Goal: Task Accomplishment & Management: Complete application form

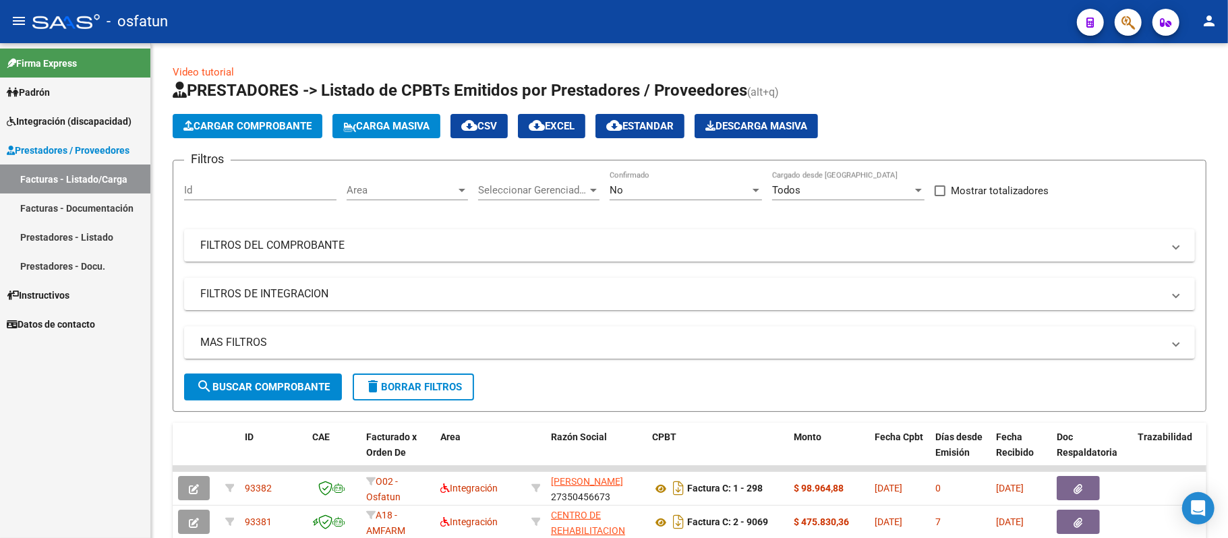
scroll to position [90, 0]
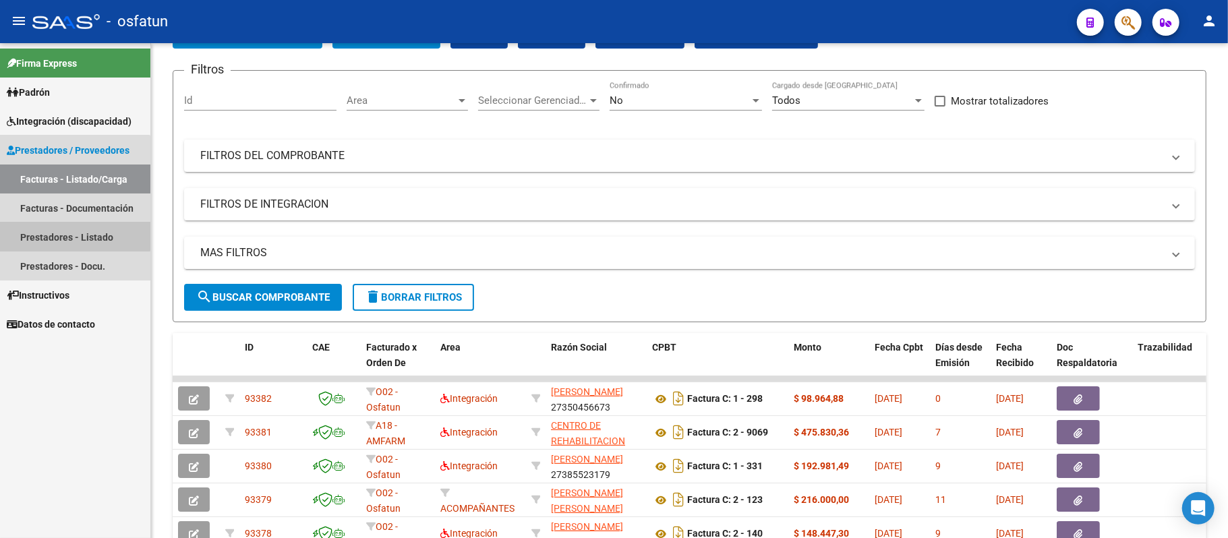
click at [35, 233] on link "Prestadores - Listado" at bounding box center [75, 237] width 150 height 29
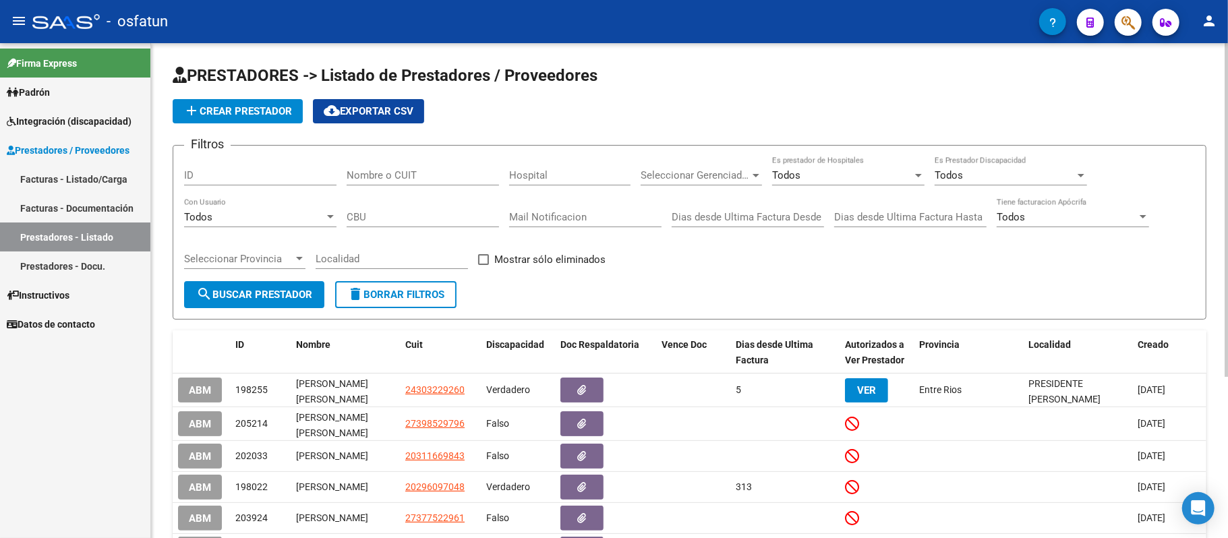
click at [414, 169] on input "Nombre o CUIT" at bounding box center [423, 175] width 152 height 12
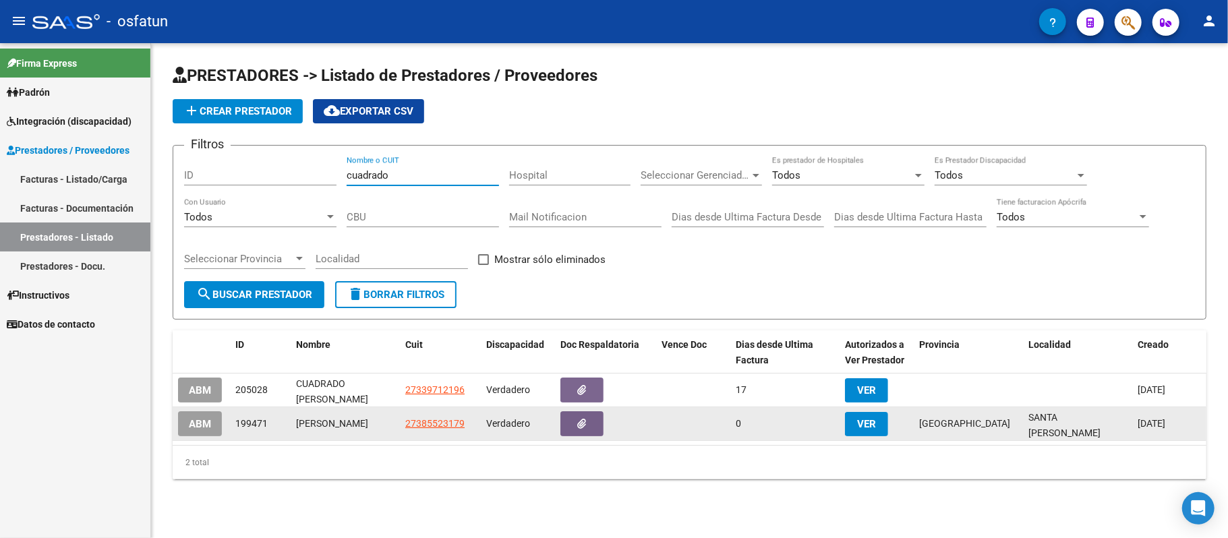
type input "cuadrado"
click at [864, 426] on span "VER" at bounding box center [866, 424] width 19 height 12
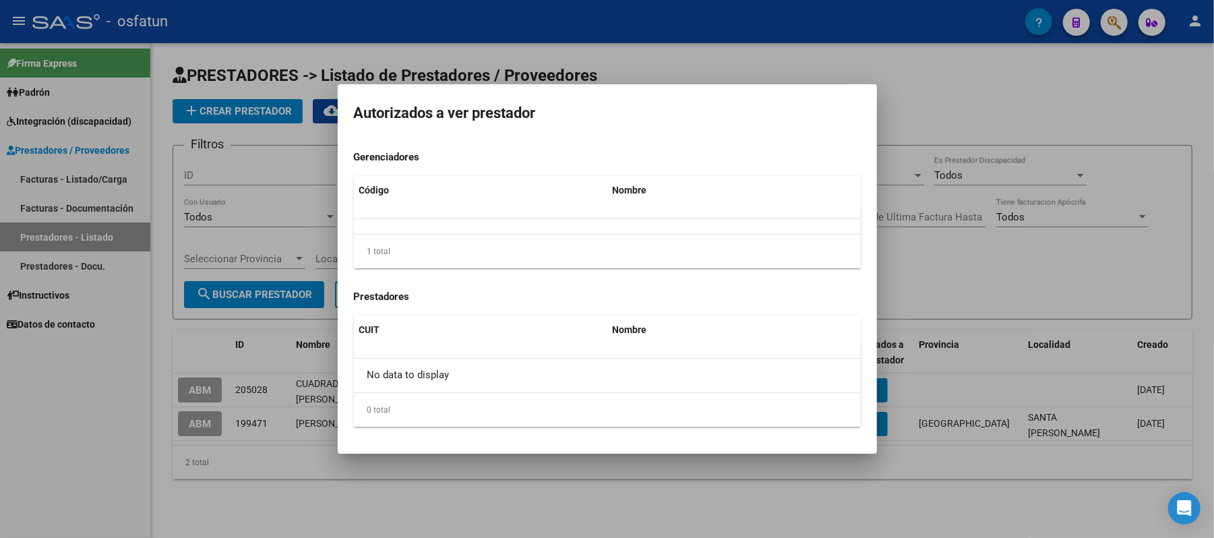
click at [756, 519] on div at bounding box center [607, 269] width 1214 height 538
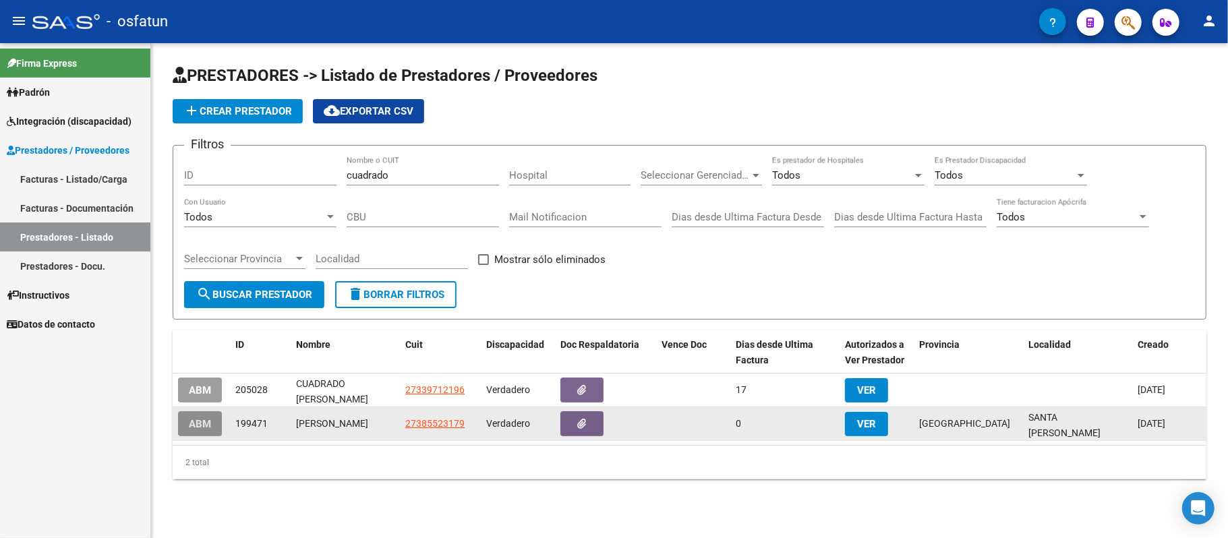
click at [201, 423] on span "ABM" at bounding box center [200, 424] width 22 height 12
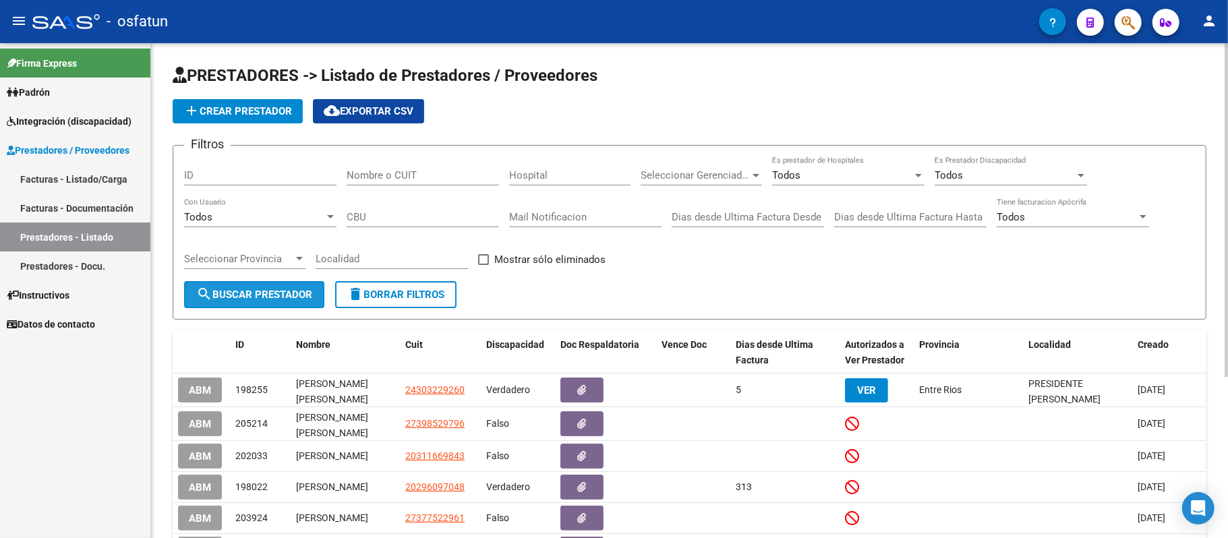
click at [227, 303] on button "search Buscar Prestador" at bounding box center [254, 294] width 140 height 27
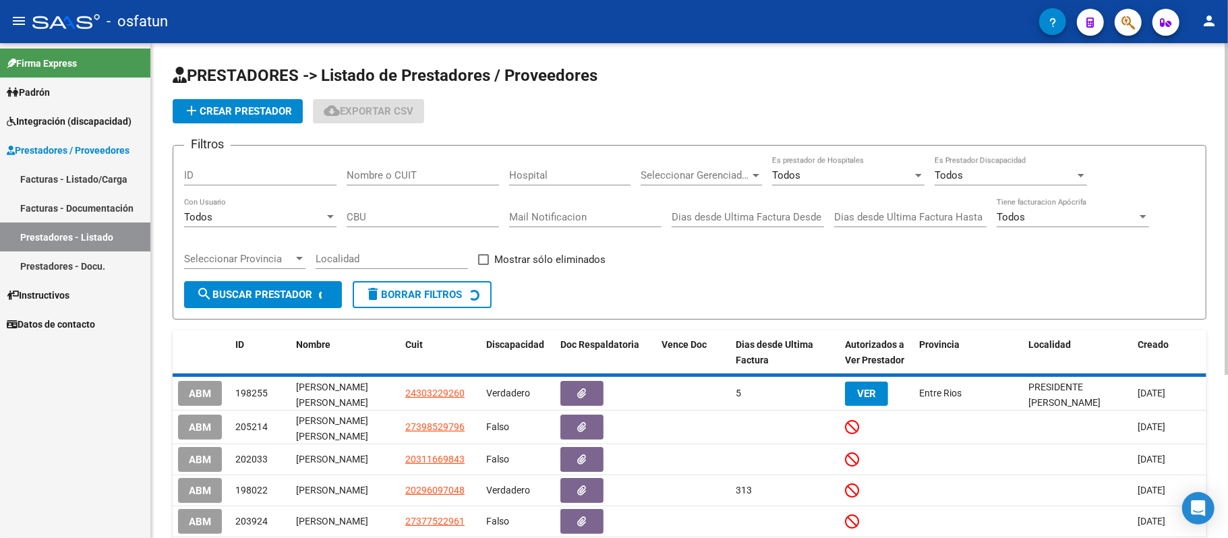
click at [446, 177] on input "Nombre o CUIT" at bounding box center [423, 175] width 152 height 12
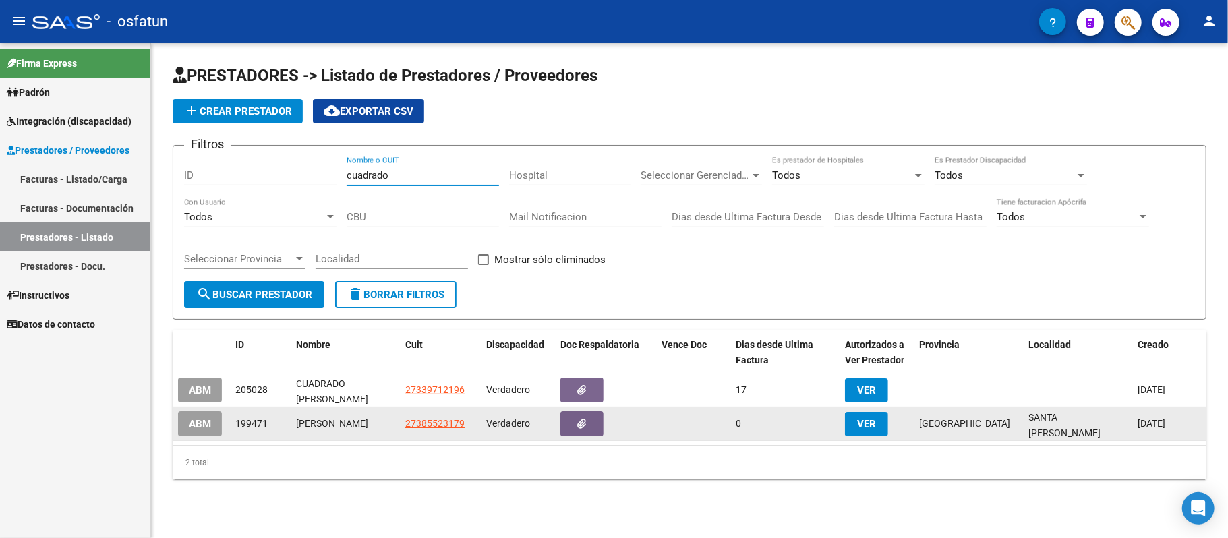
type input "cuadrado"
click at [204, 427] on span "ABM" at bounding box center [200, 424] width 22 height 12
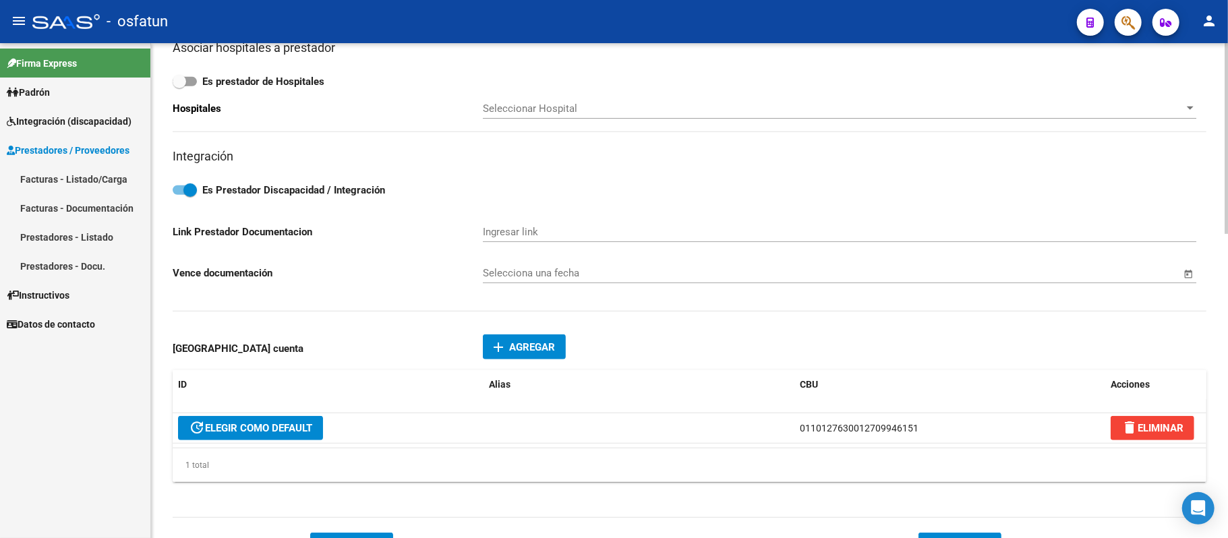
scroll to position [160, 0]
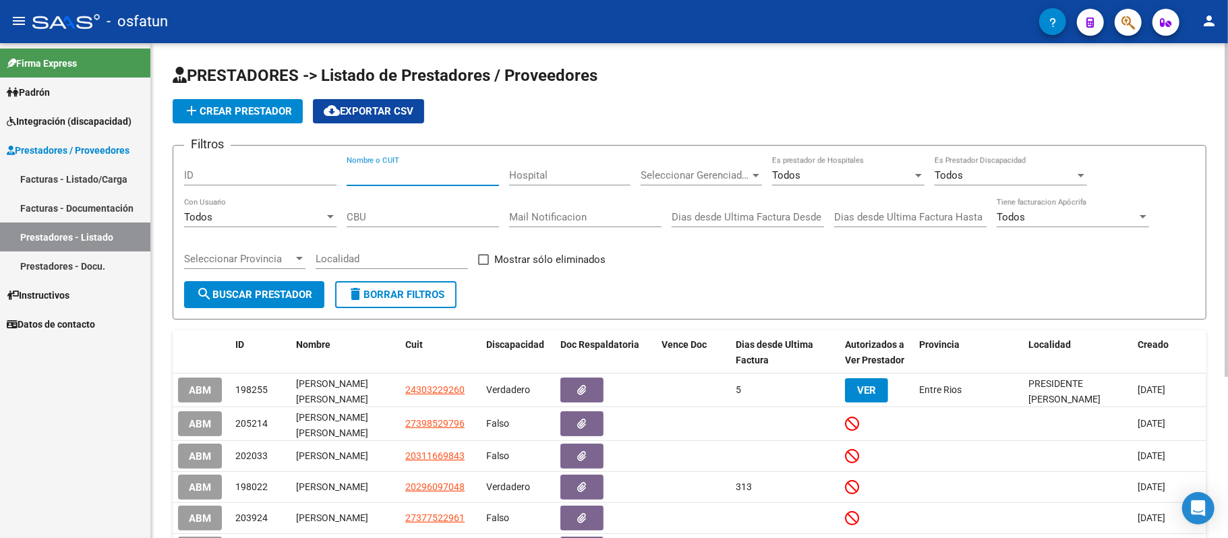
click at [415, 174] on input "Nombre o CUIT" at bounding box center [423, 175] width 152 height 12
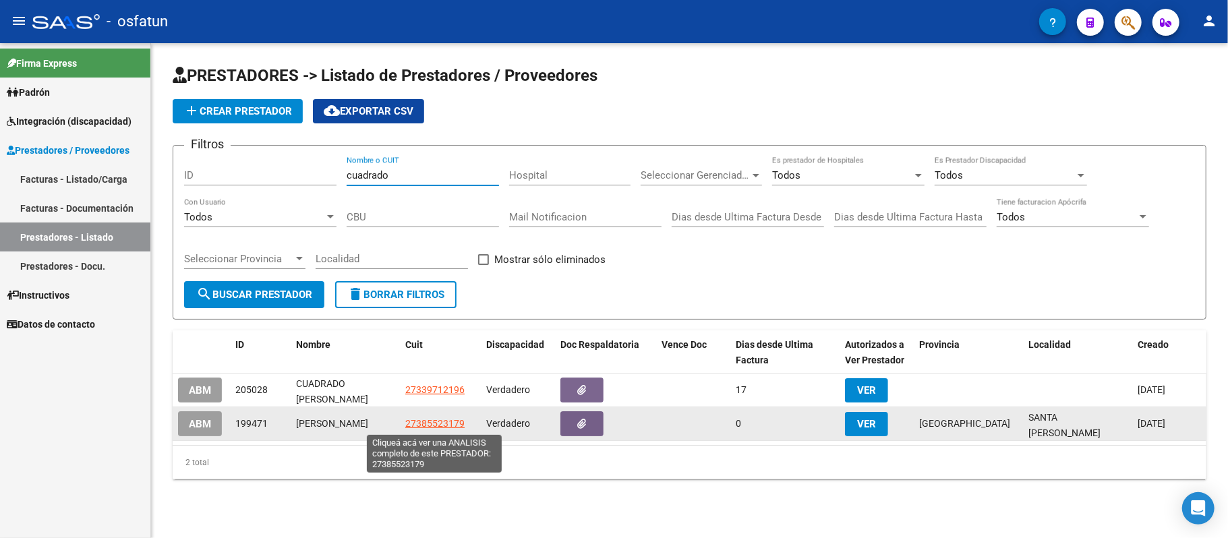
type input "cuadrado"
click at [437, 425] on span "27385523179" at bounding box center [434, 423] width 59 height 11
type textarea "27385523179"
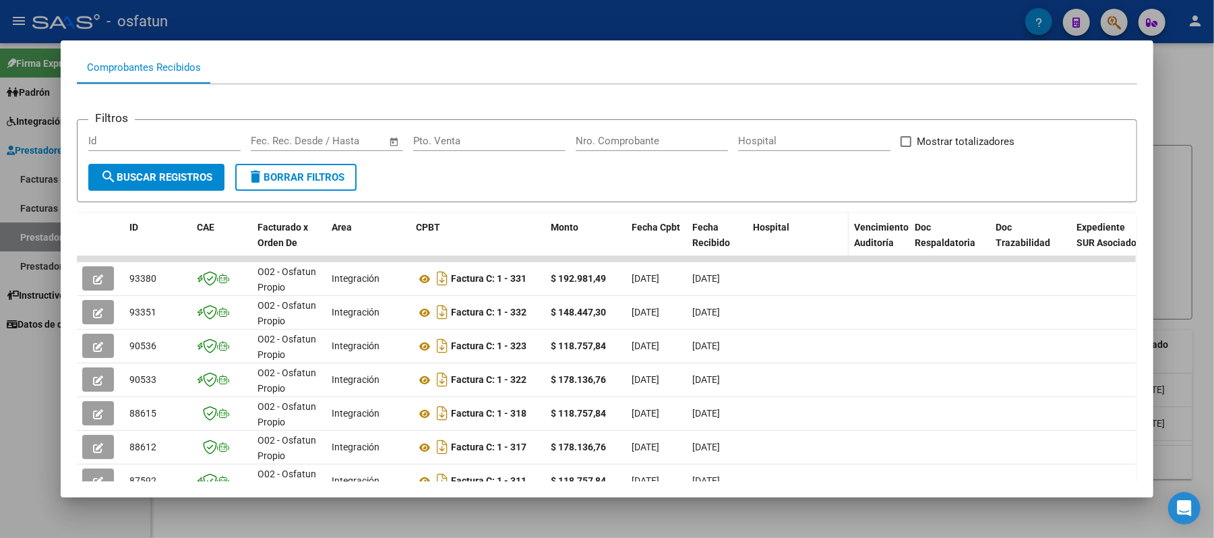
scroll to position [179, 0]
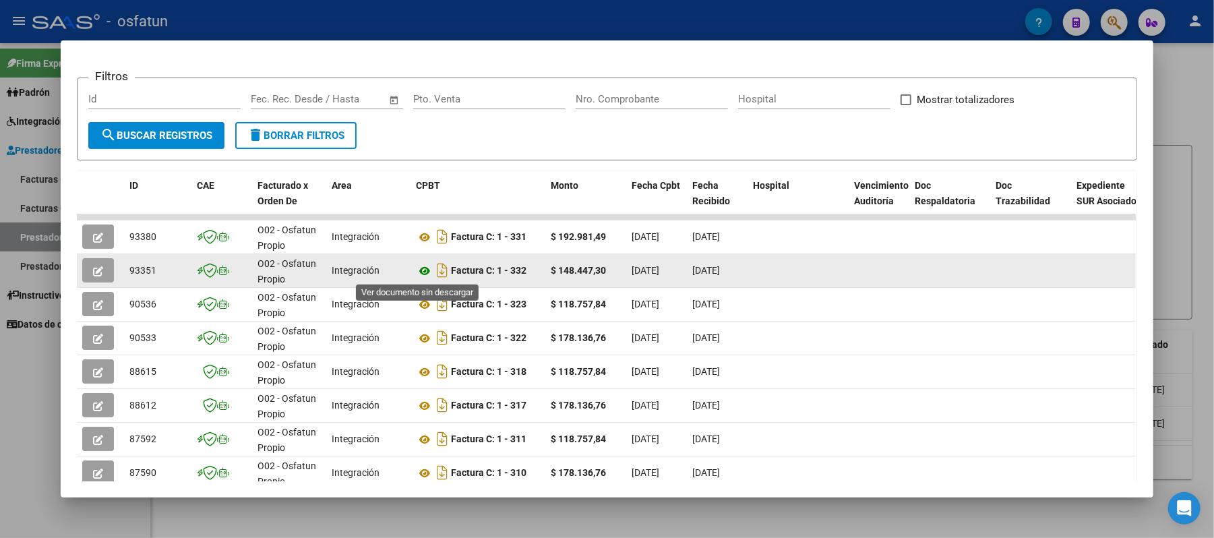
click at [419, 270] on icon at bounding box center [425, 271] width 18 height 16
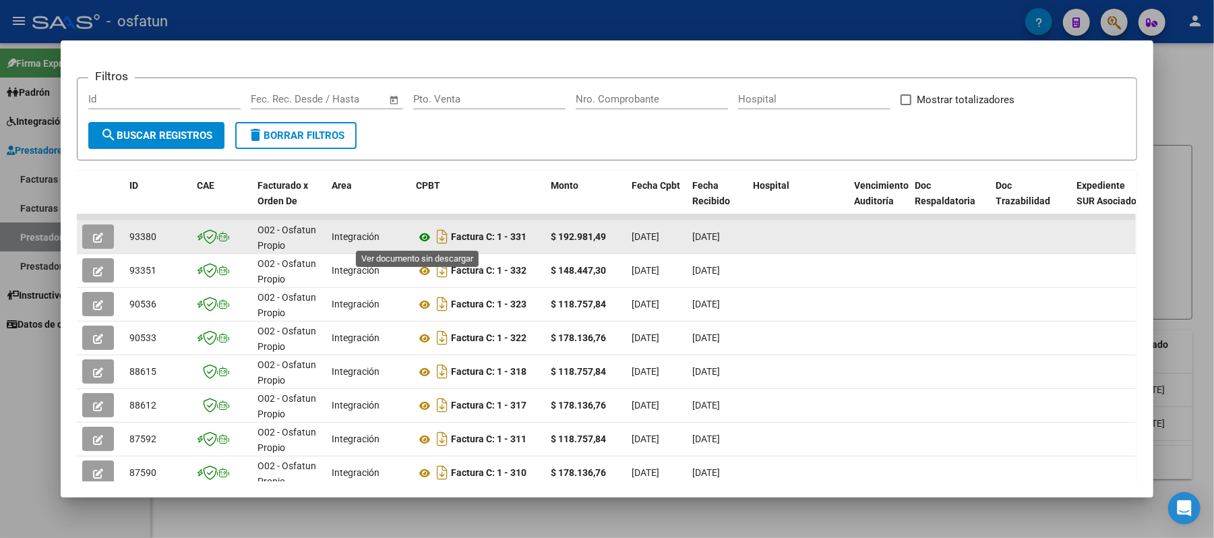
click at [421, 233] on icon at bounding box center [425, 237] width 18 height 16
click at [421, 235] on icon at bounding box center [425, 237] width 18 height 16
click at [93, 228] on button "button" at bounding box center [98, 237] width 32 height 24
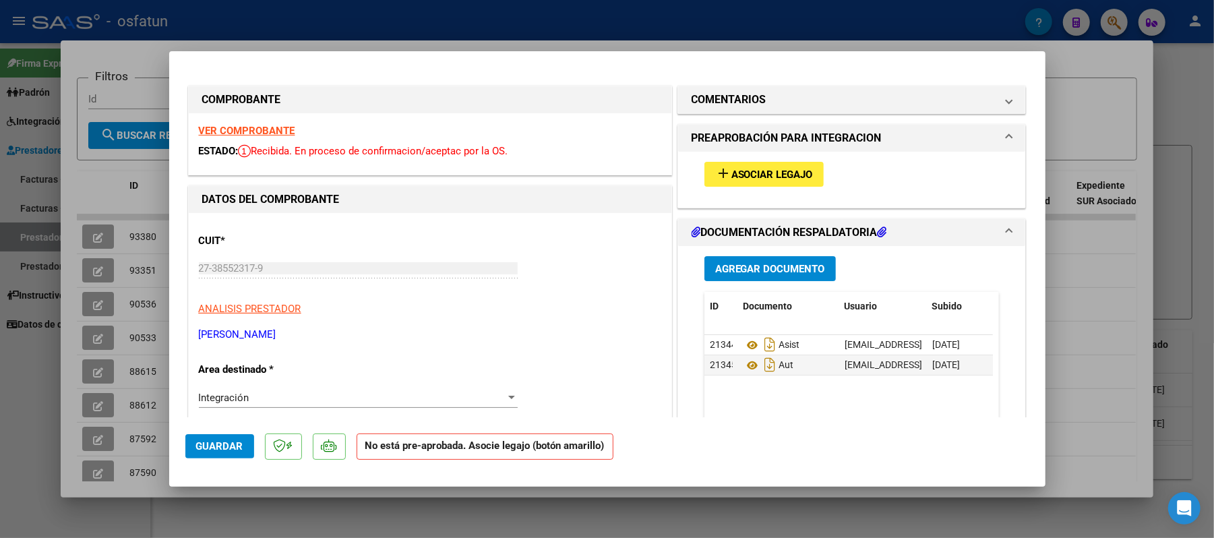
click at [777, 173] on span "Asociar Legajo" at bounding box center [773, 175] width 82 height 12
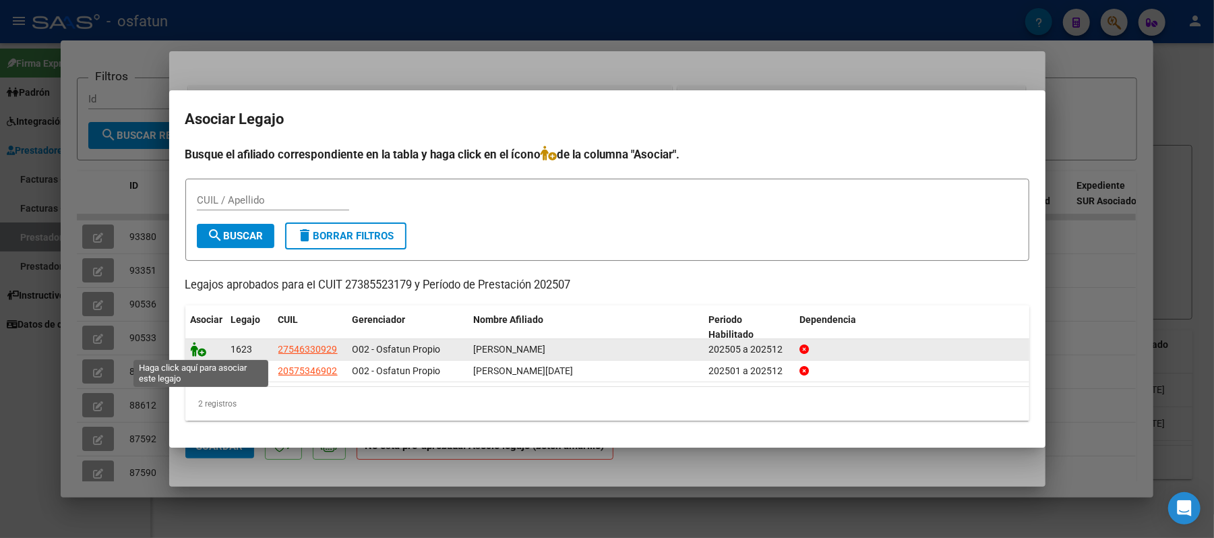
click at [192, 349] on icon at bounding box center [199, 349] width 16 height 15
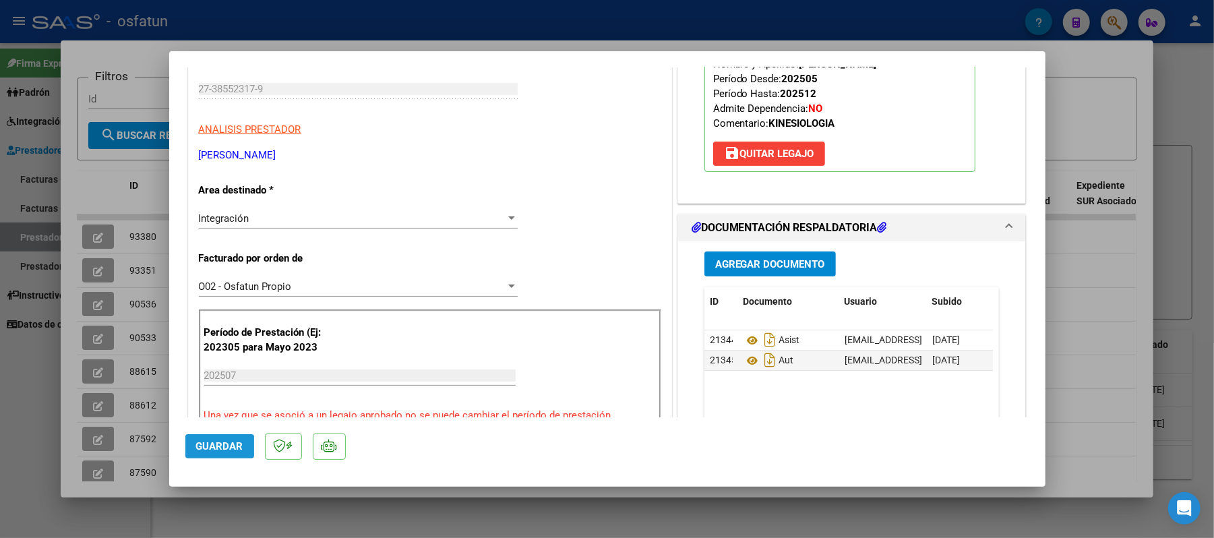
click at [235, 442] on span "Guardar" at bounding box center [219, 446] width 47 height 12
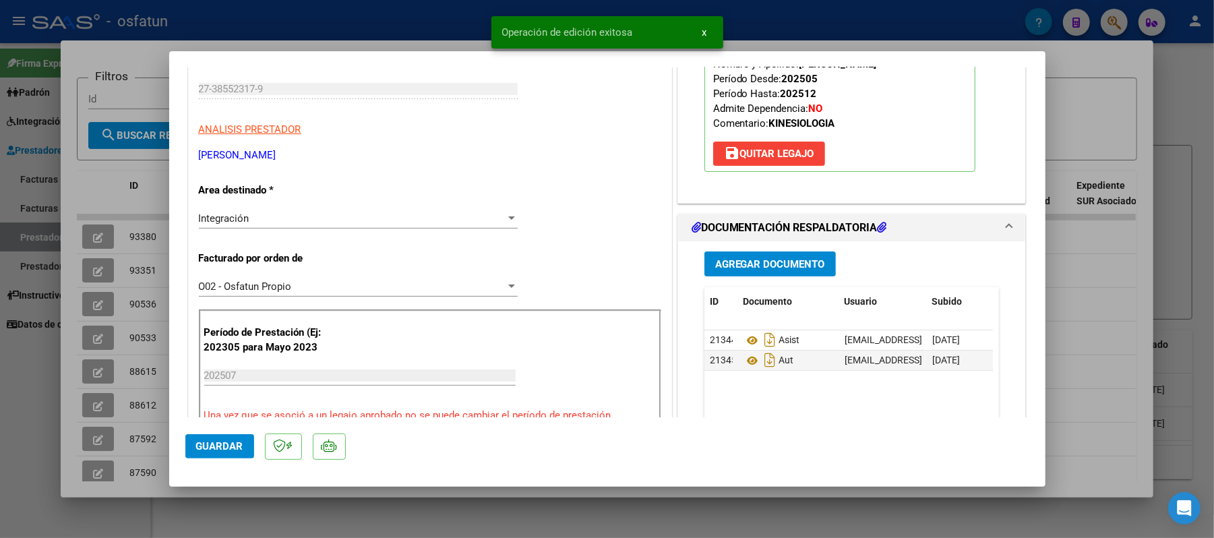
click at [1117, 262] on div at bounding box center [607, 269] width 1214 height 538
type input "$ 0,00"
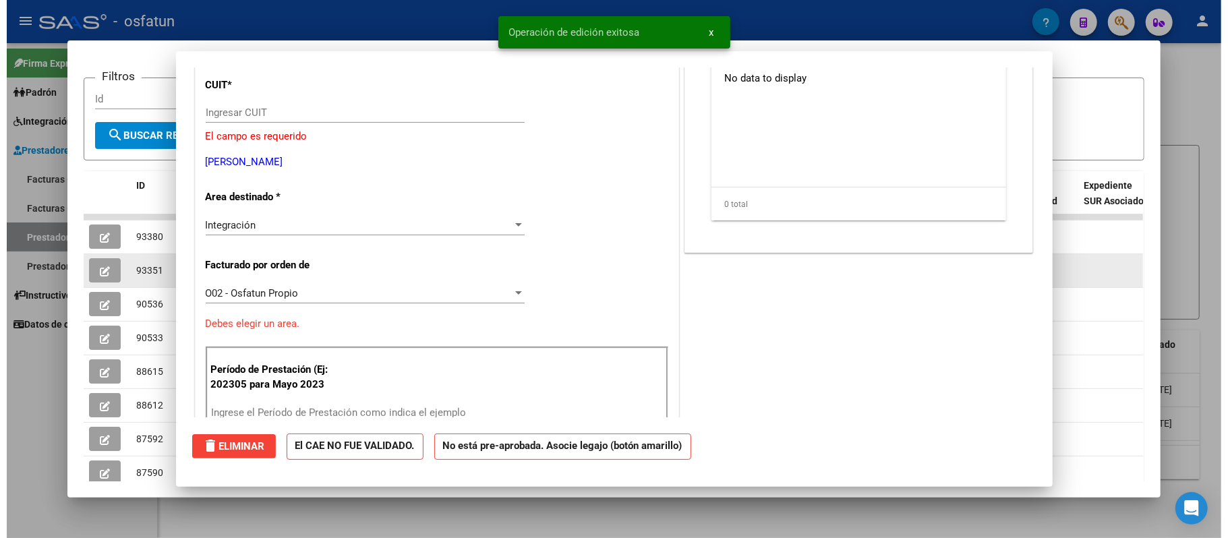
scroll to position [0, 0]
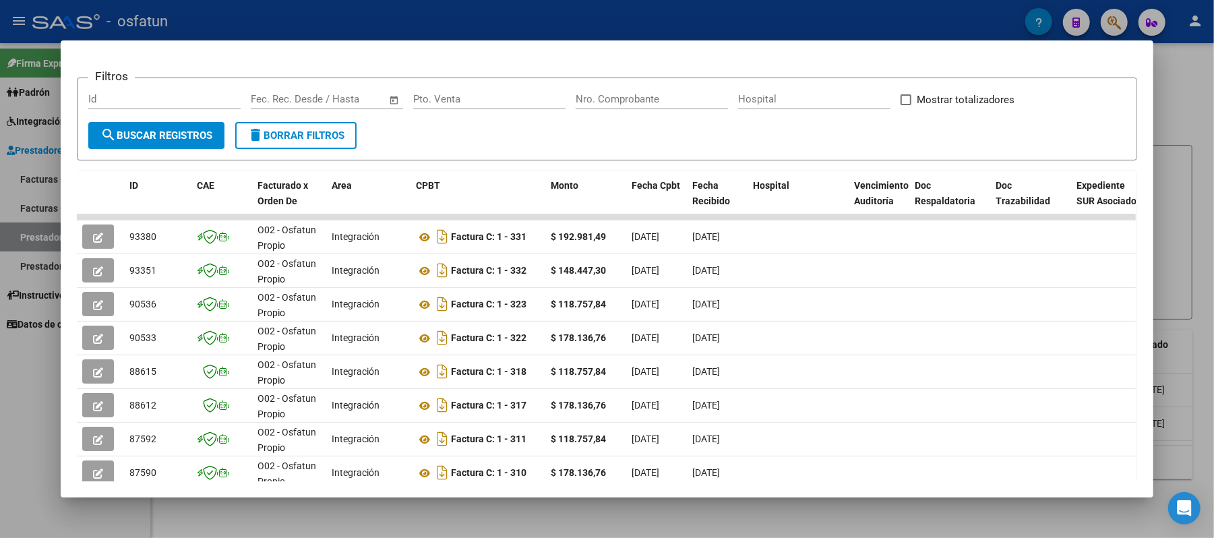
click at [1192, 103] on div at bounding box center [607, 269] width 1214 height 538
